Goal: Task Accomplishment & Management: Use online tool/utility

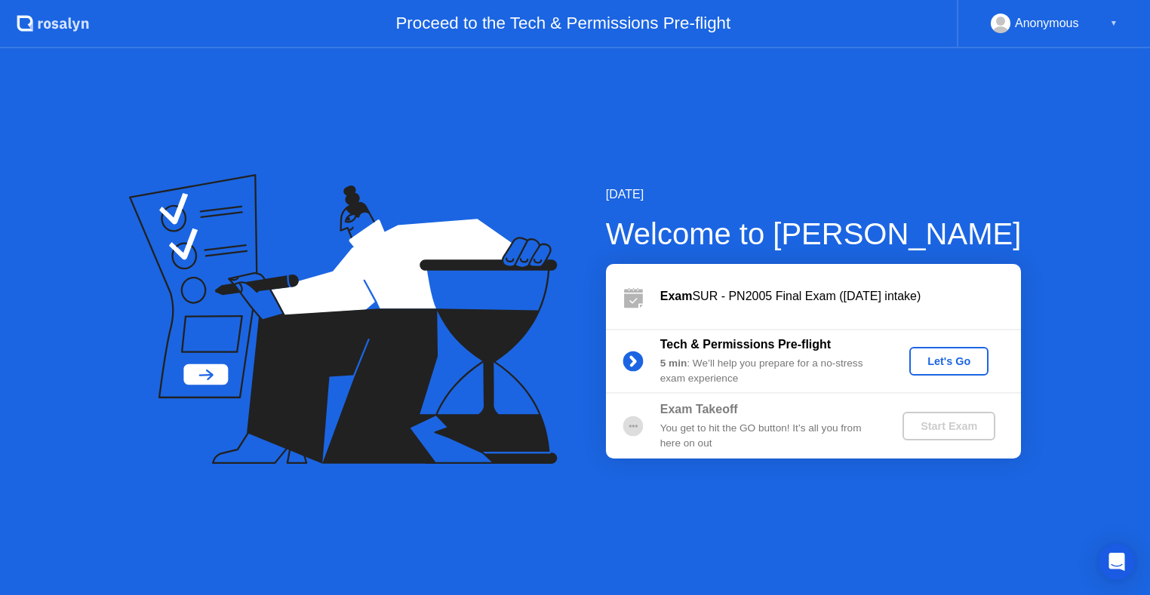
click at [945, 367] on div "Let's Go" at bounding box center [948, 361] width 67 height 12
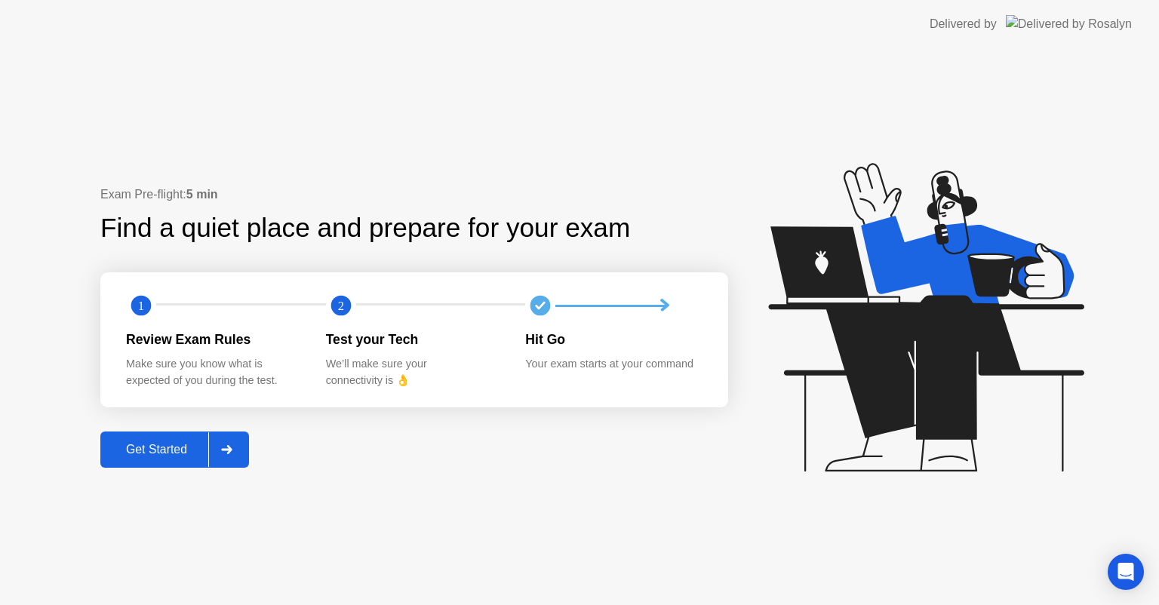
click at [117, 450] on div "Get Started" at bounding box center [156, 450] width 103 height 14
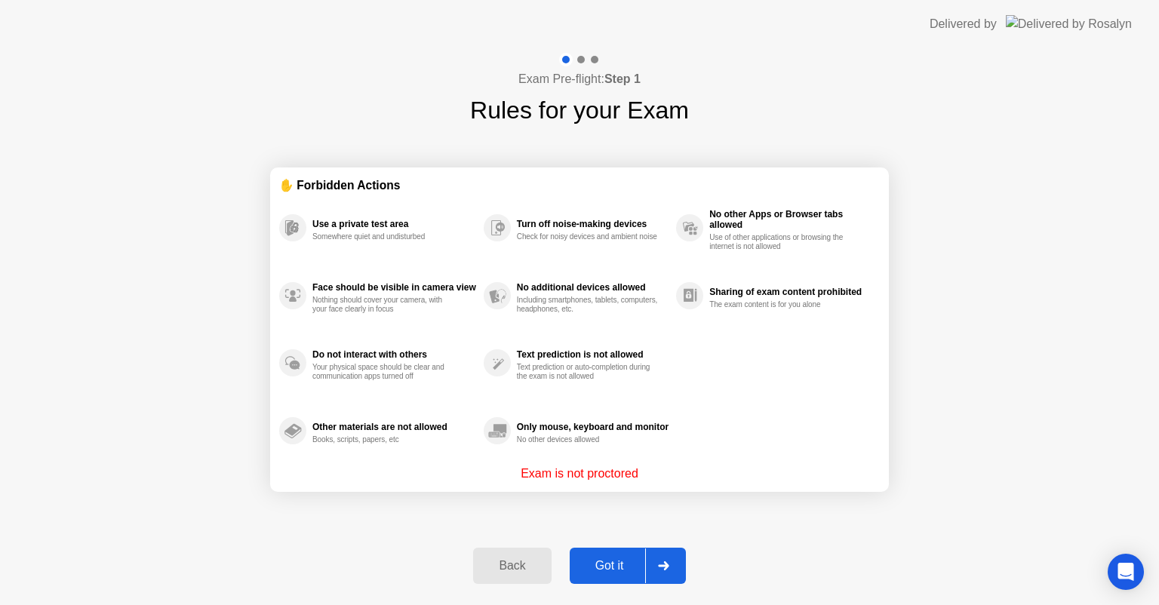
click at [622, 563] on div "Got it" at bounding box center [609, 566] width 71 height 14
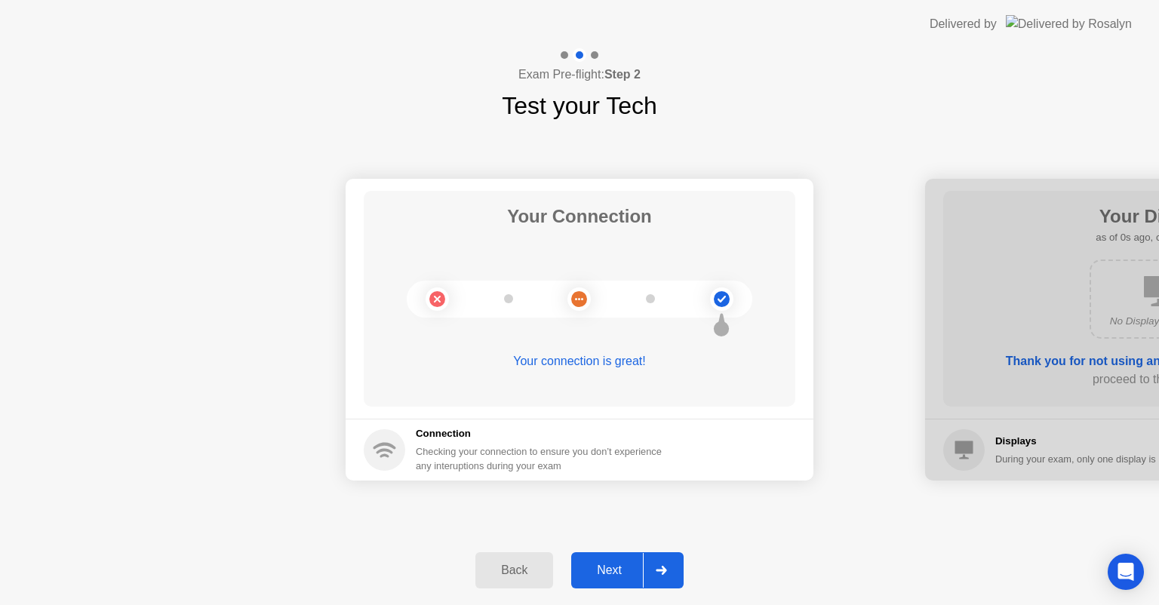
click at [635, 557] on button "Next" at bounding box center [627, 570] width 112 height 36
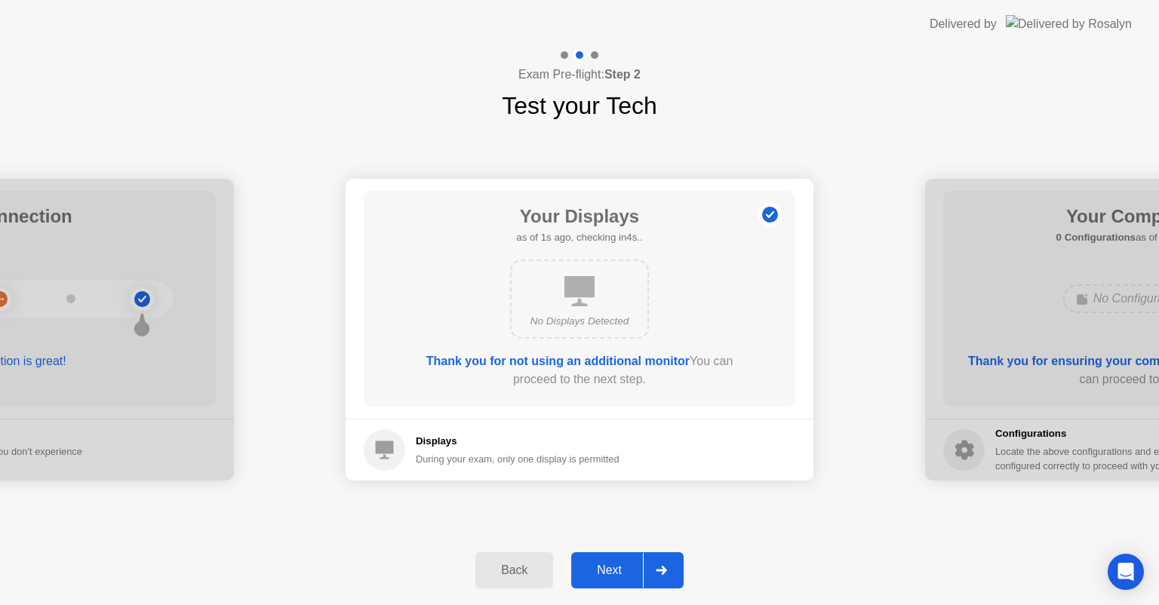
click at [635, 572] on div "Next" at bounding box center [609, 571] width 67 height 14
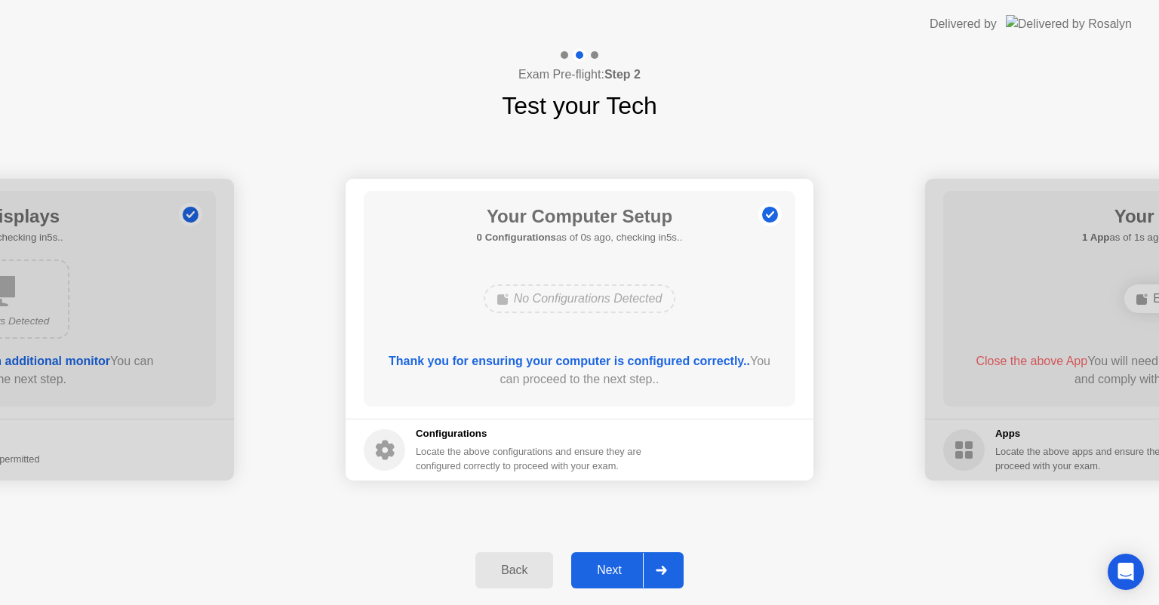
click at [631, 584] on button "Next" at bounding box center [627, 570] width 112 height 36
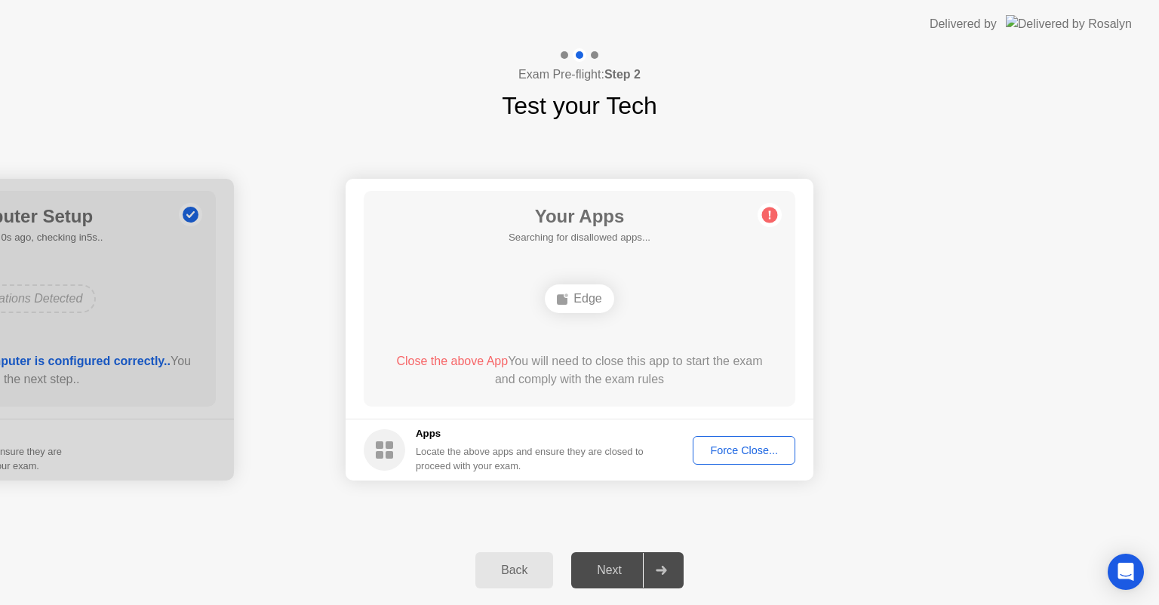
click at [755, 450] on div "Force Close..." at bounding box center [744, 450] width 92 height 12
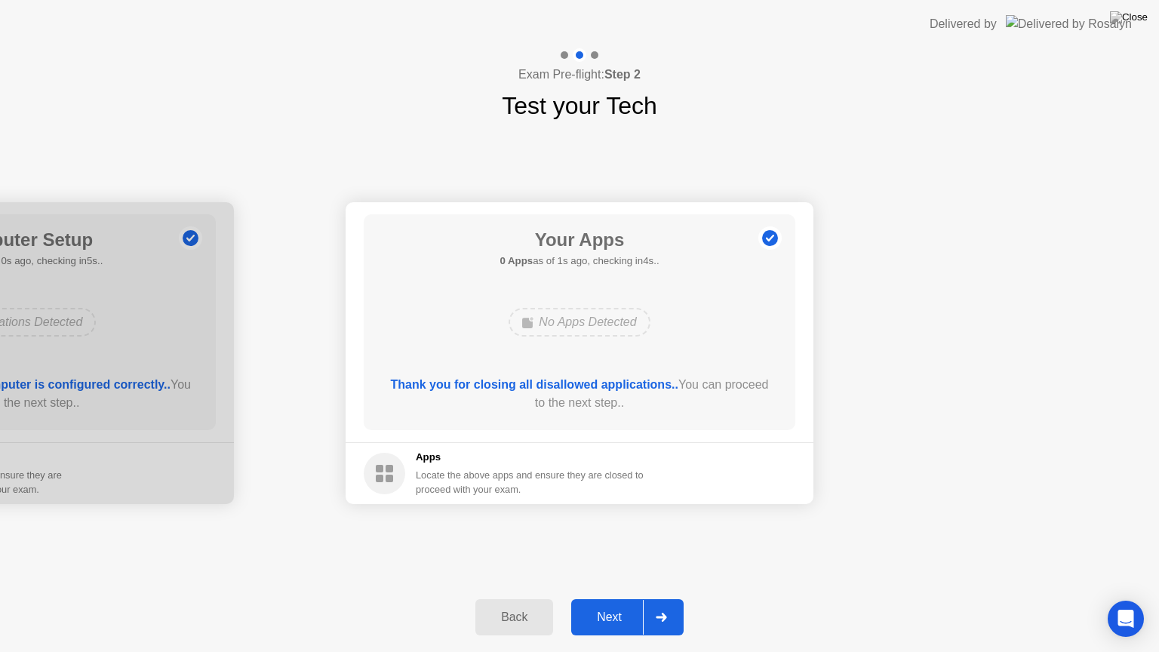
click at [603, 604] on button "Next" at bounding box center [627, 617] width 112 height 36
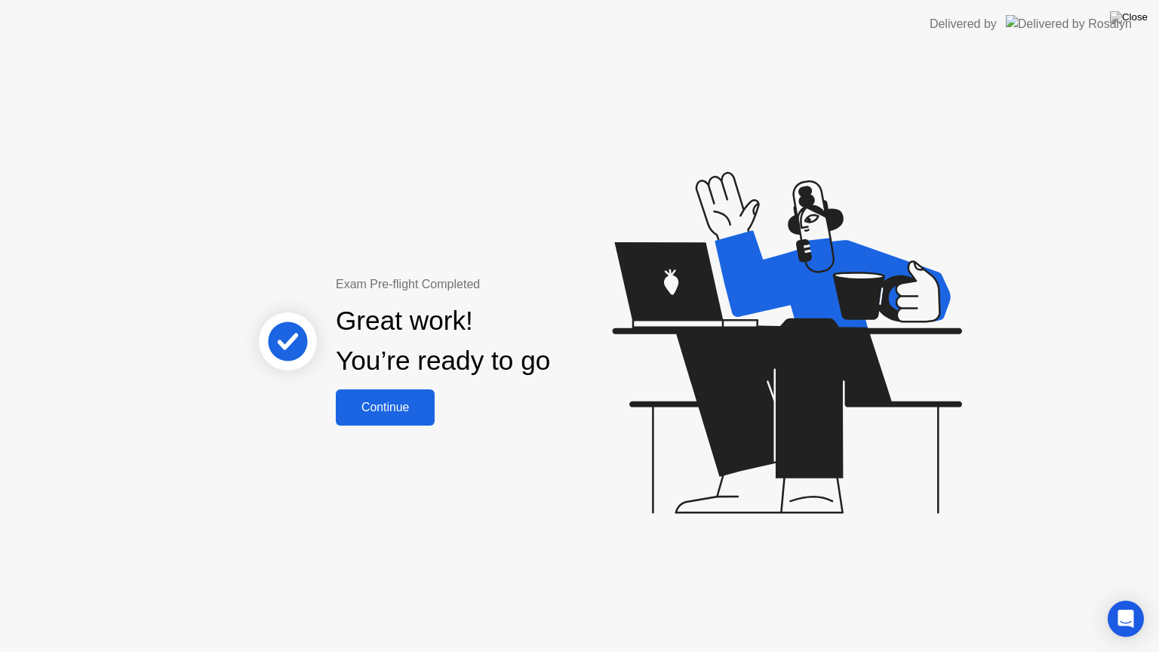
click at [401, 425] on div "Exam Pre-flight Completed Great work! You’re ready to go Continue" at bounding box center [579, 350] width 1159 height 604
click at [410, 410] on div "Continue" at bounding box center [385, 408] width 90 height 14
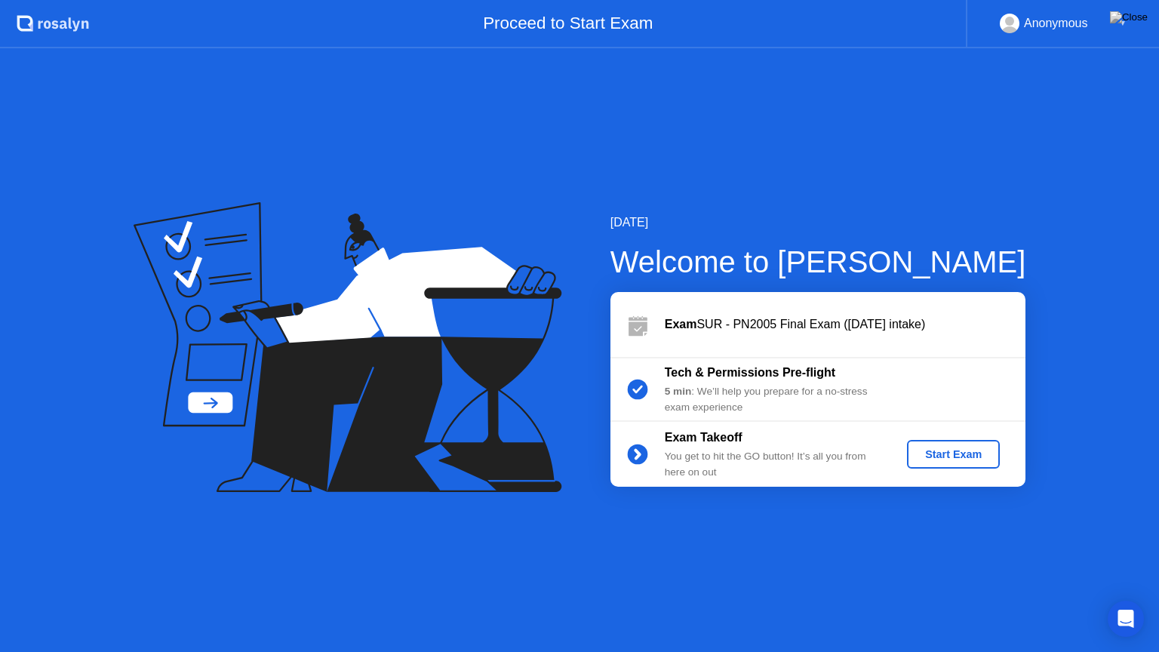
click at [980, 456] on div "Start Exam" at bounding box center [953, 454] width 81 height 12
